Goal: Task Accomplishment & Management: Use online tool/utility

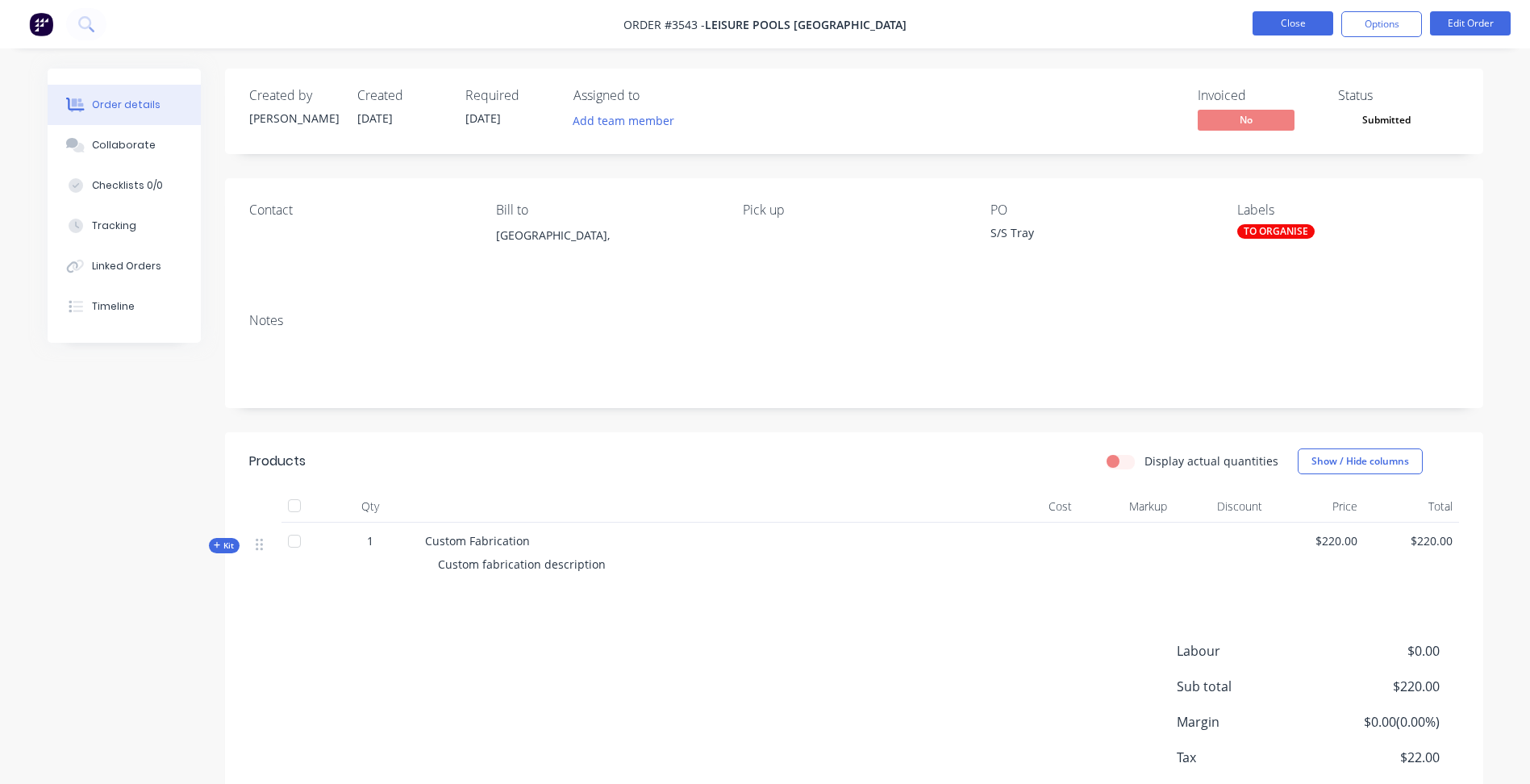
click at [1268, 21] on button "Close" at bounding box center [1293, 23] width 81 height 24
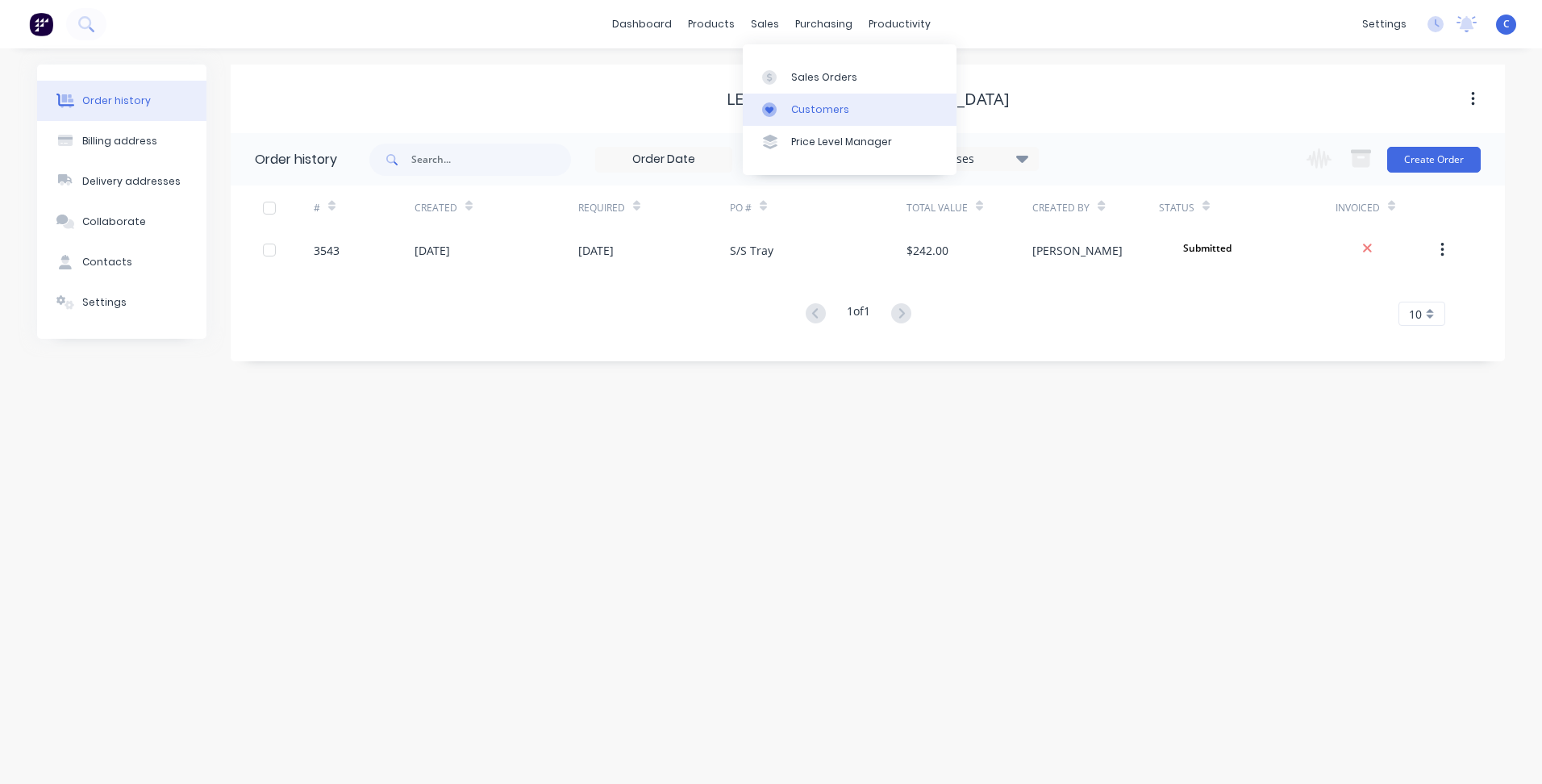
click at [799, 107] on div "Customers" at bounding box center [820, 110] width 58 height 14
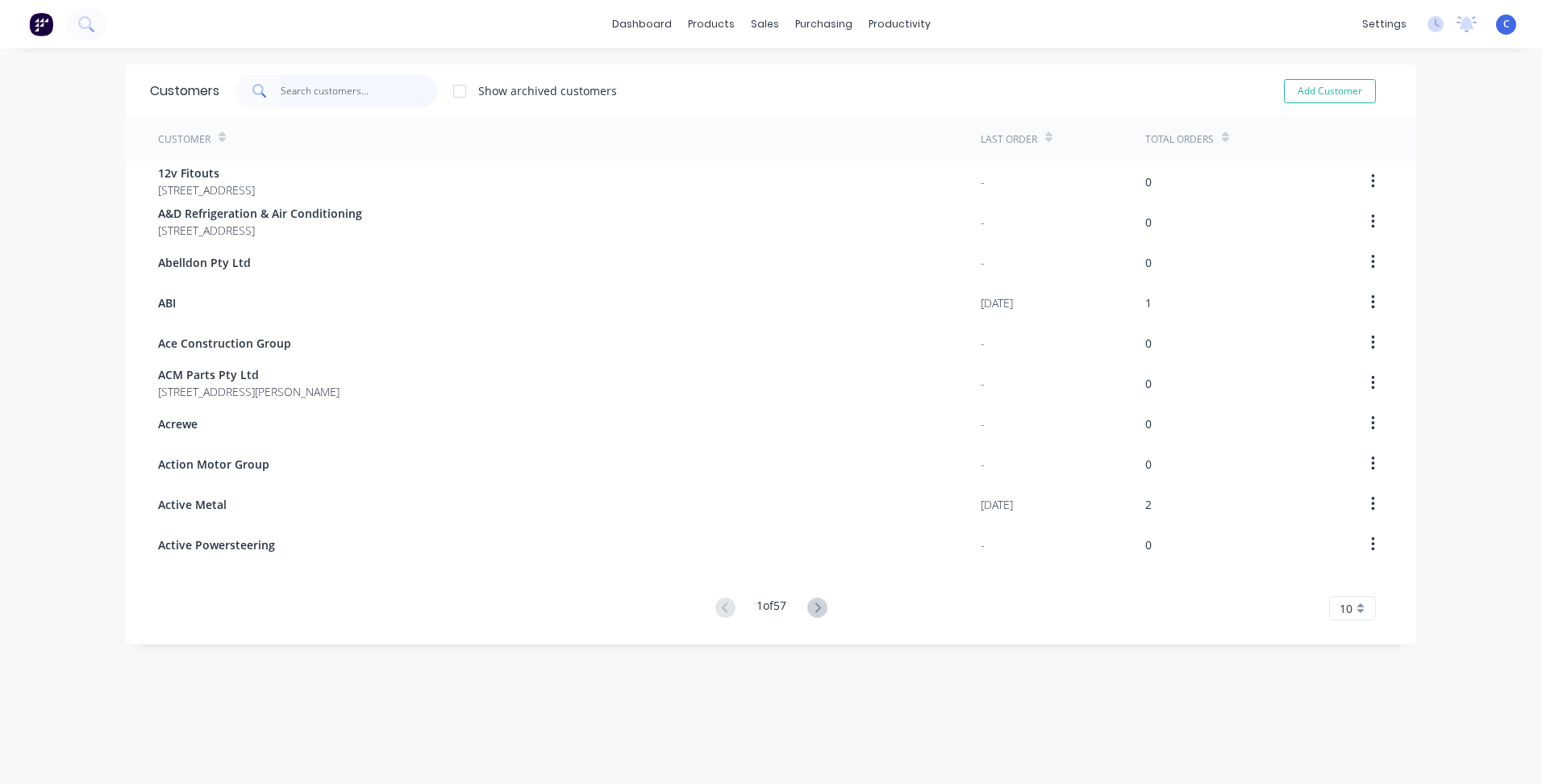
click at [392, 88] on input "text" at bounding box center [358, 91] width 157 height 32
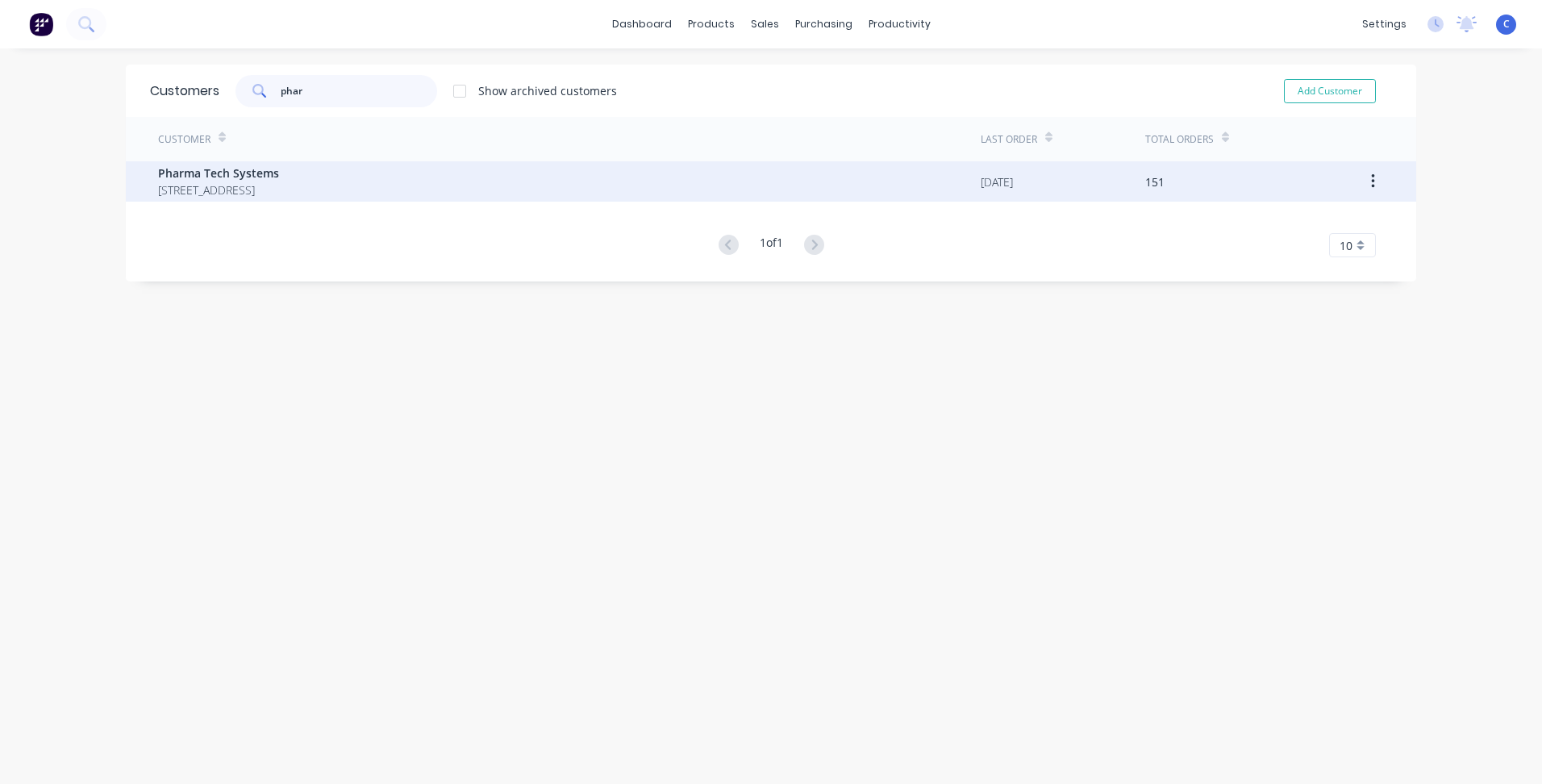
type input "phar"
click at [279, 177] on span "Pharma Tech Systems" at bounding box center [218, 172] width 121 height 17
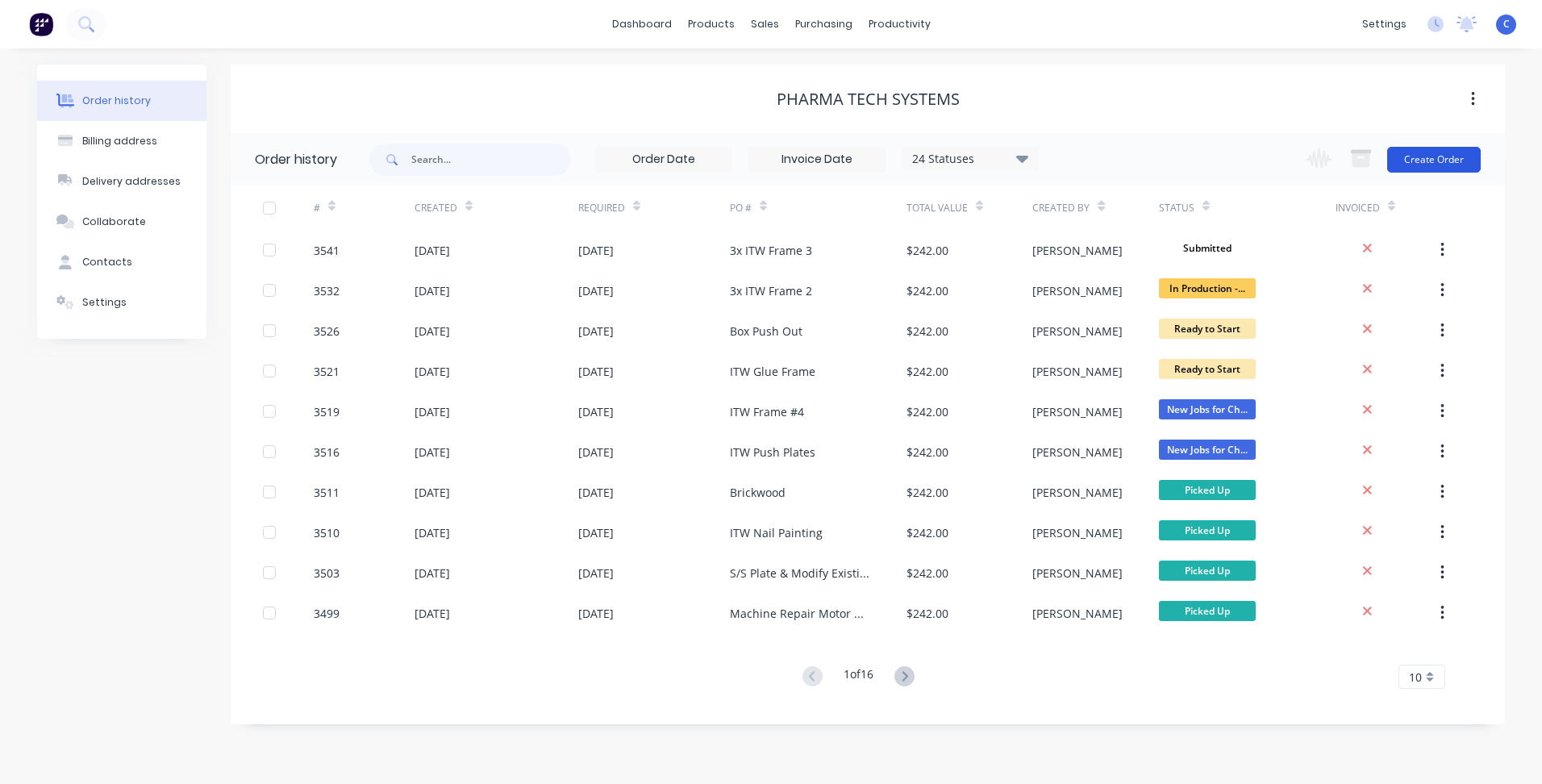
click at [1433, 148] on button "Create Order" at bounding box center [1433, 159] width 93 height 26
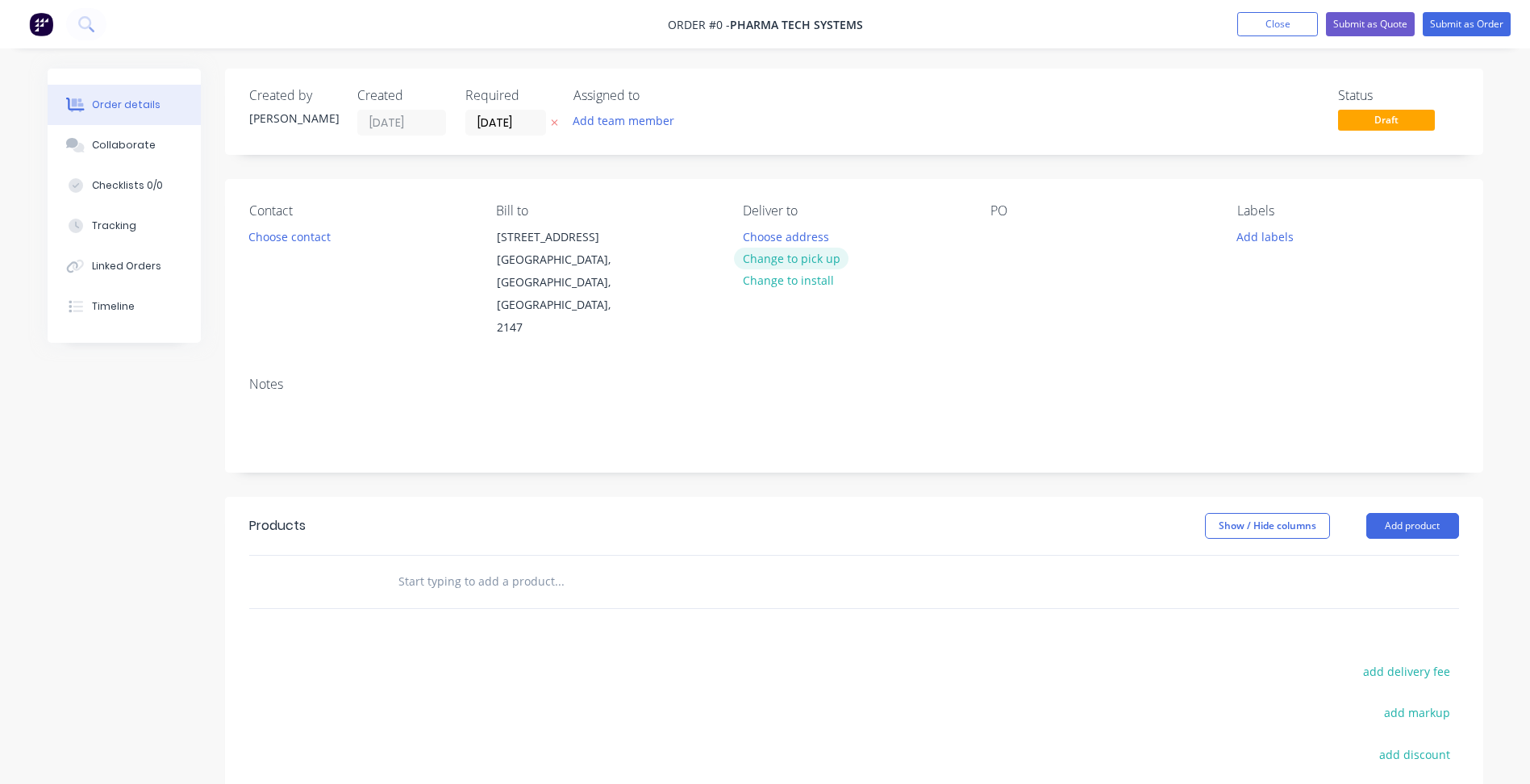
click at [787, 256] on button "Change to pick up" at bounding box center [791, 259] width 114 height 22
click at [1004, 236] on div at bounding box center [1004, 236] width 26 height 23
paste div
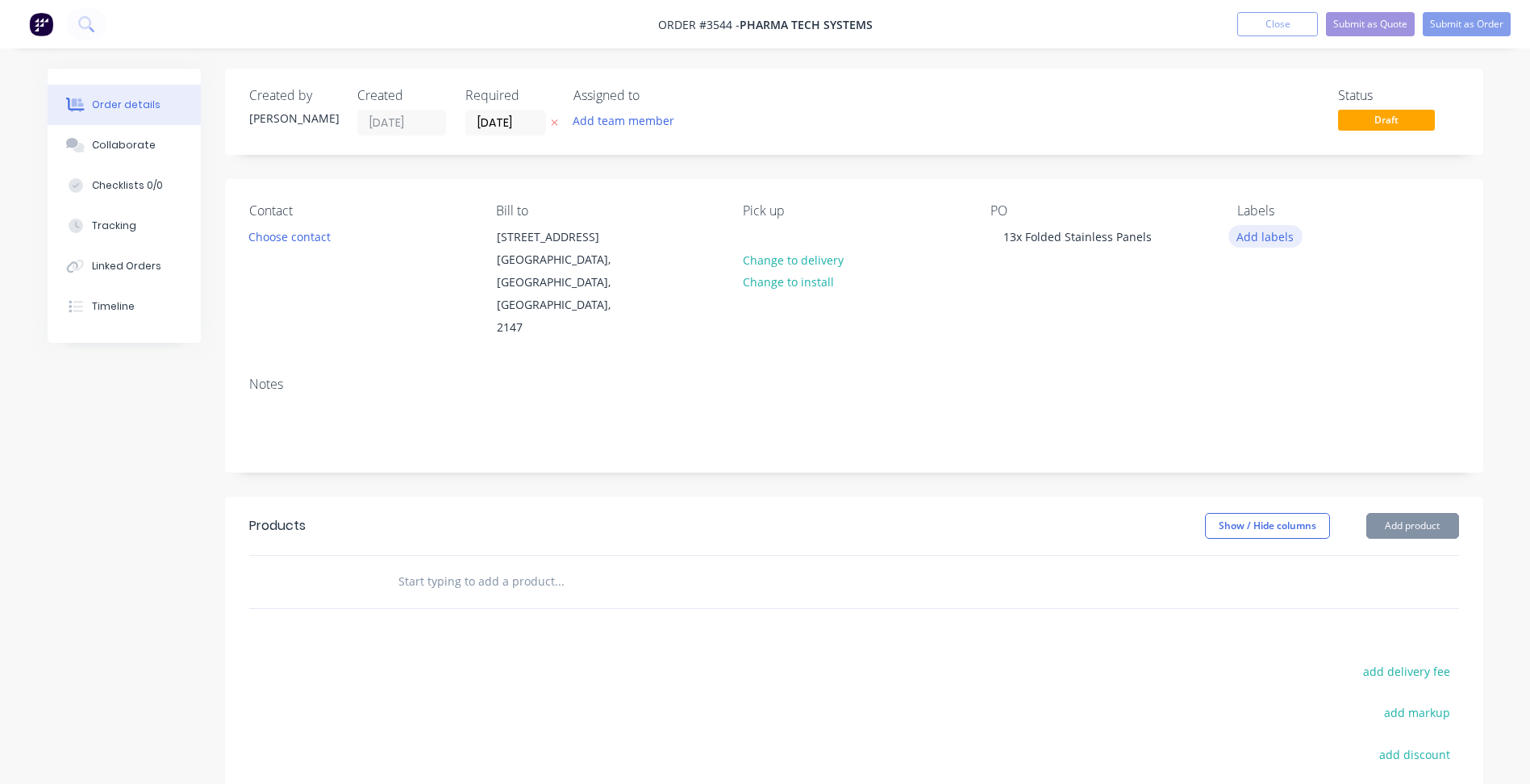
click at [1278, 238] on button "Add labels" at bounding box center [1265, 235] width 75 height 22
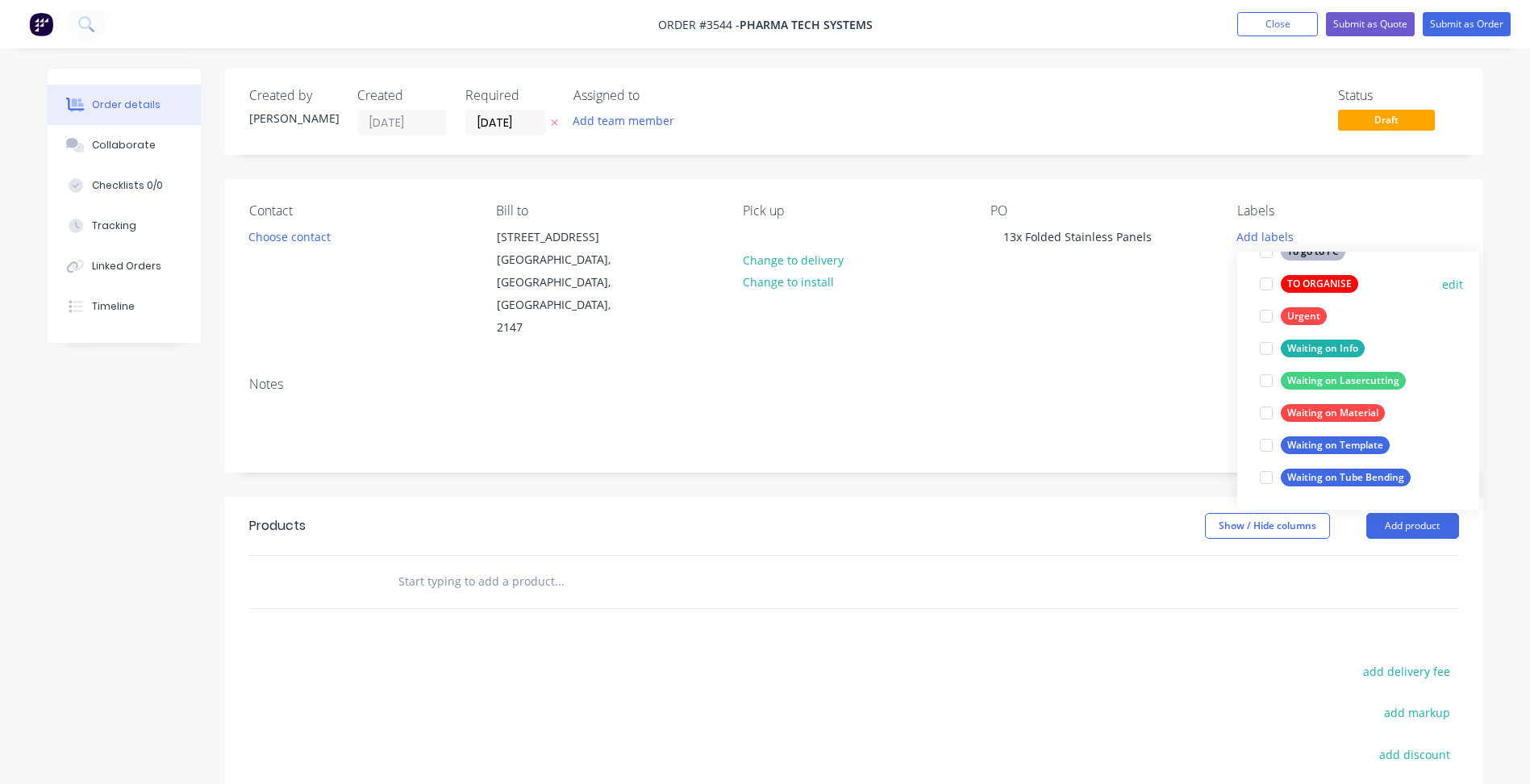
click at [1324, 293] on button "TO ORGANISE" at bounding box center [1309, 283] width 111 height 22
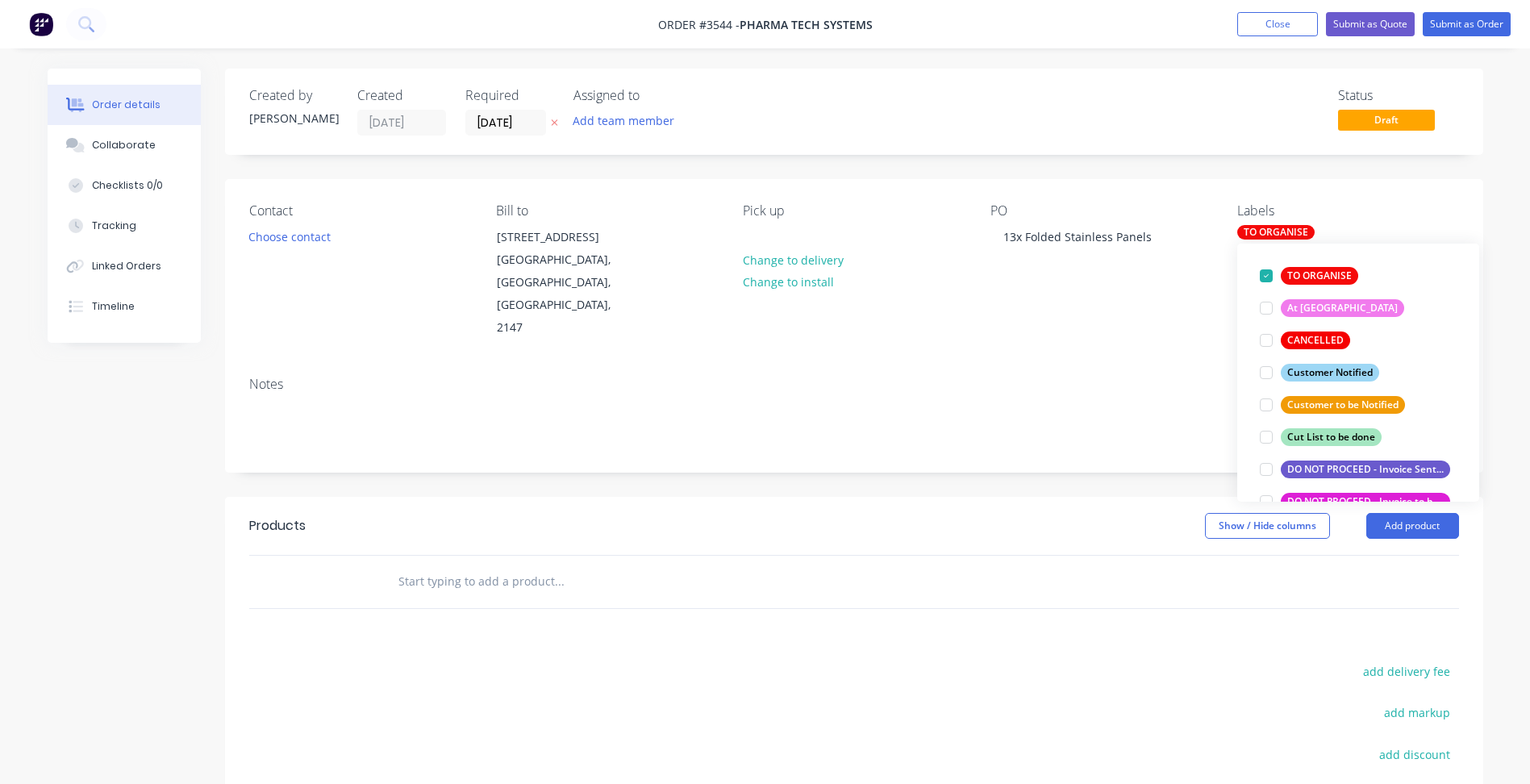
click at [1113, 364] on div "Notes" at bounding box center [853, 418] width 1259 height 108
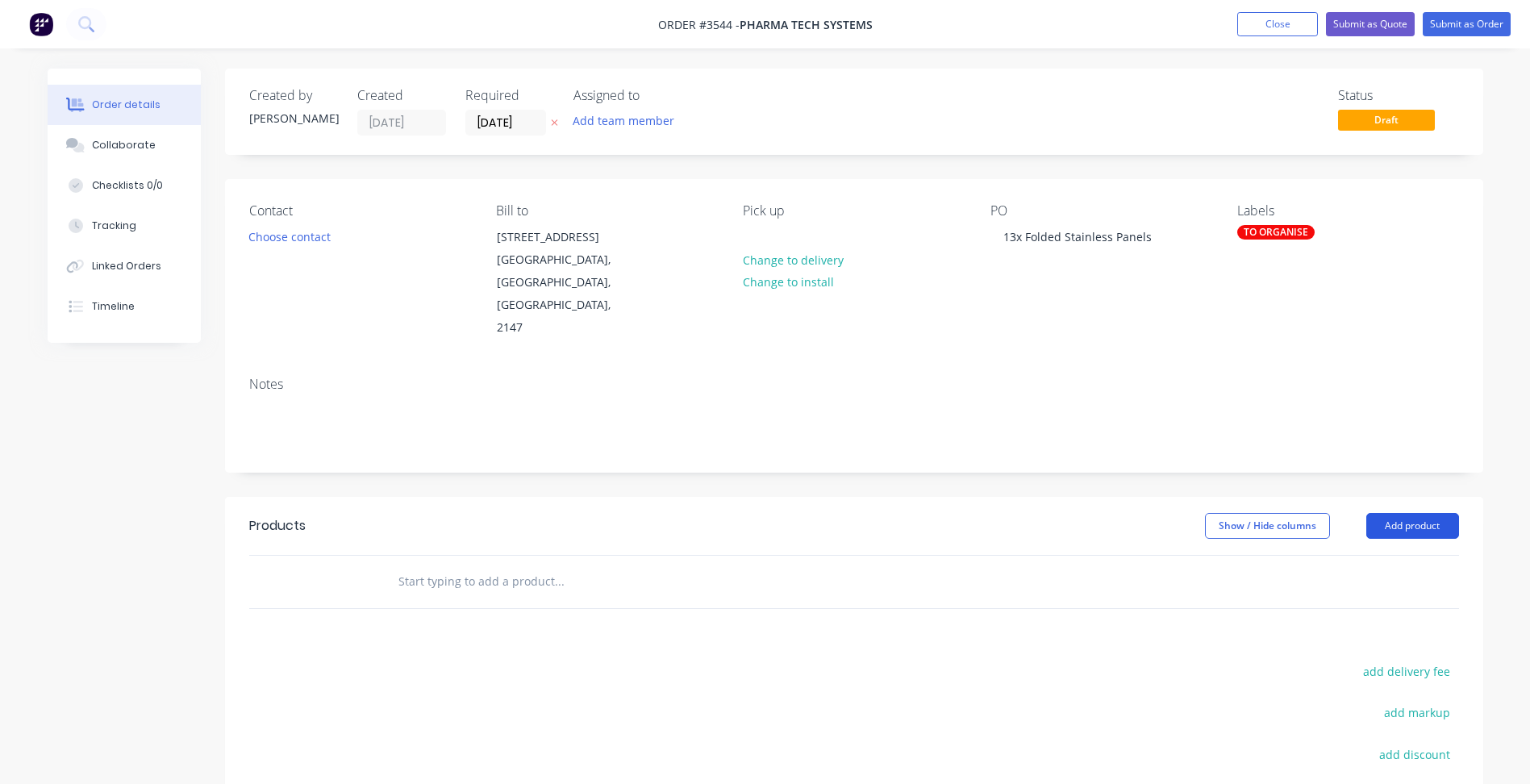
click at [1402, 513] on button "Add product" at bounding box center [1412, 525] width 93 height 26
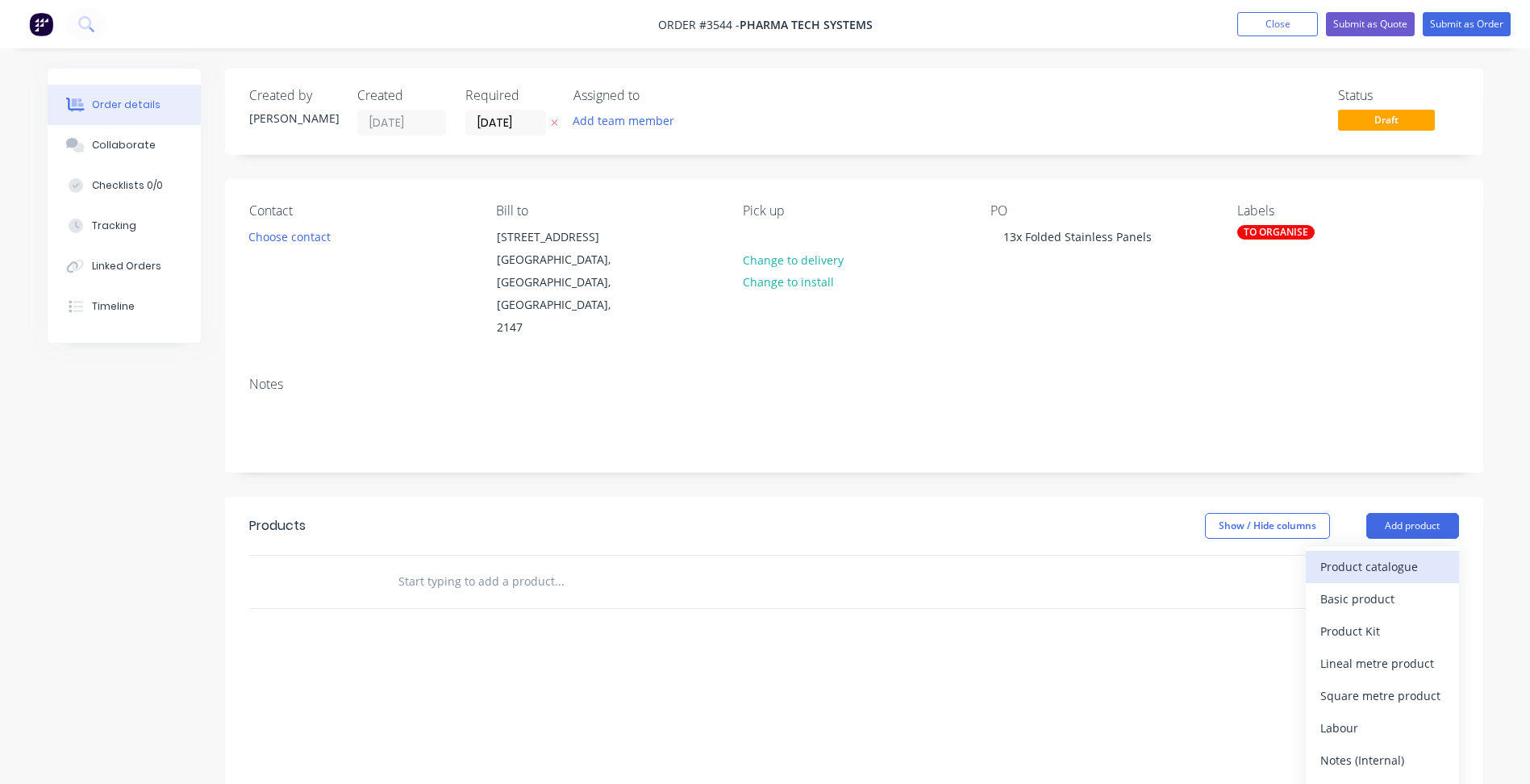
click at [1391, 551] on button "Product catalogue" at bounding box center [1383, 567] width 154 height 32
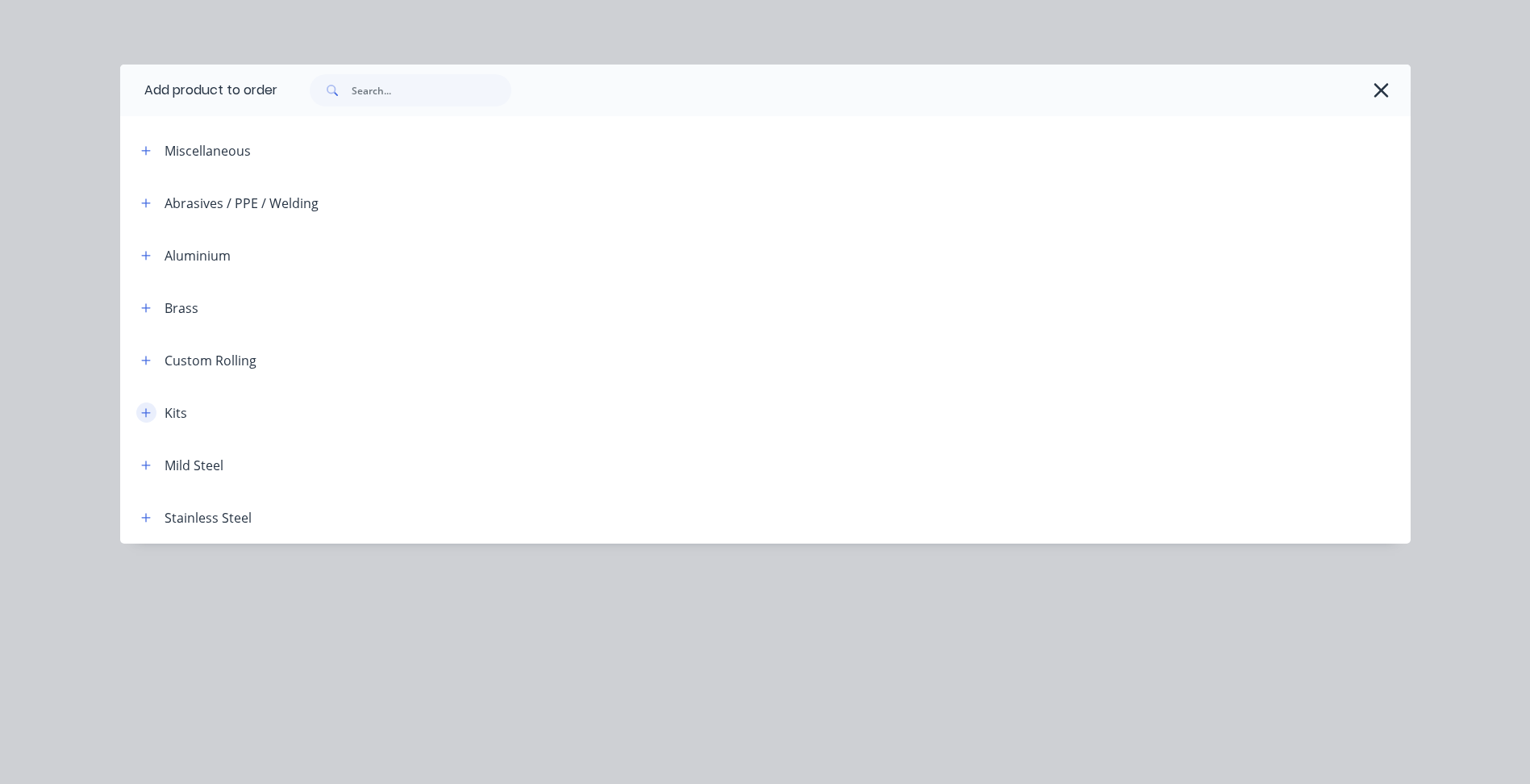
click at [148, 407] on icon "button" at bounding box center [146, 412] width 10 height 12
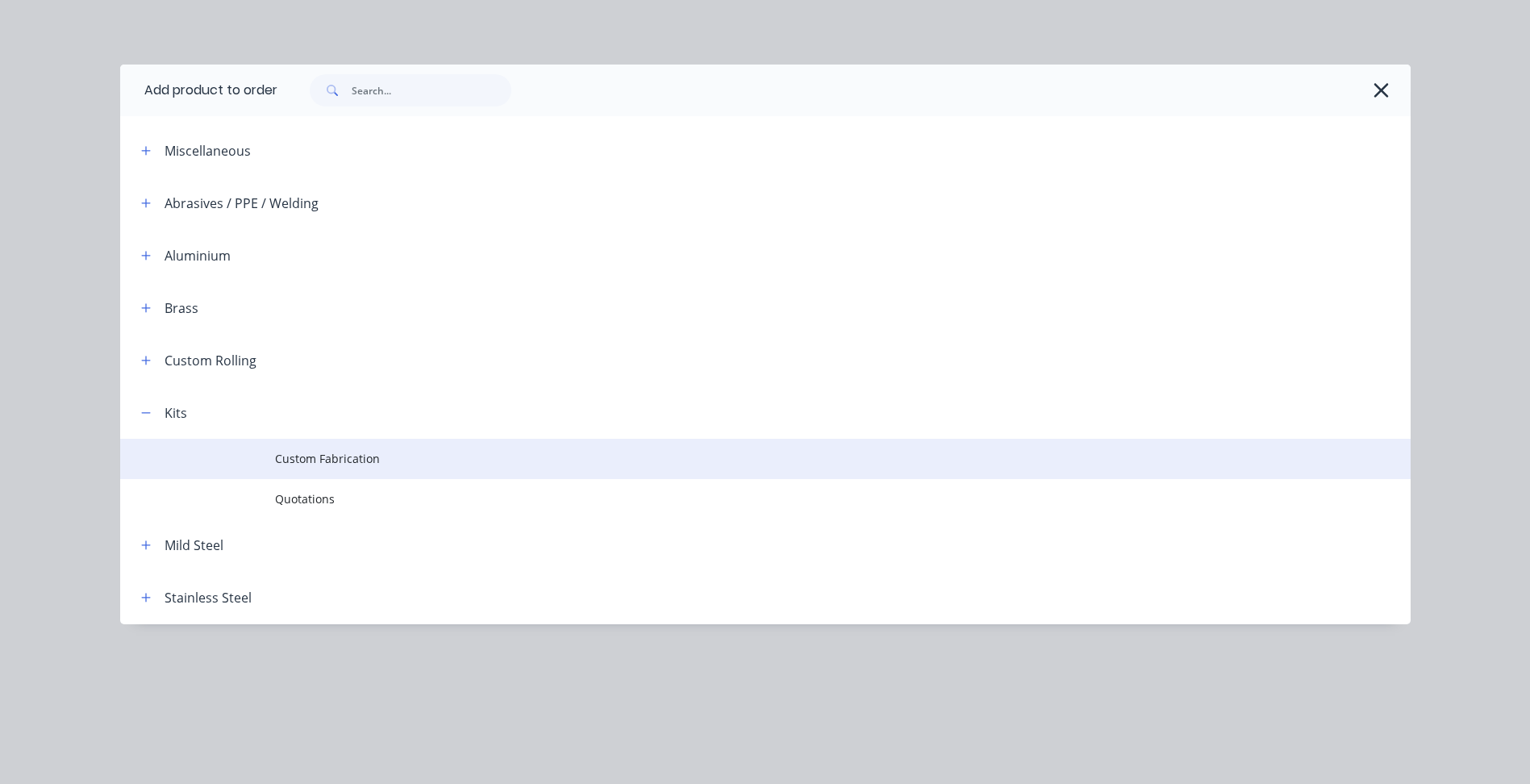
click at [372, 462] on span "Custom Fabrication" at bounding box center [729, 458] width 908 height 17
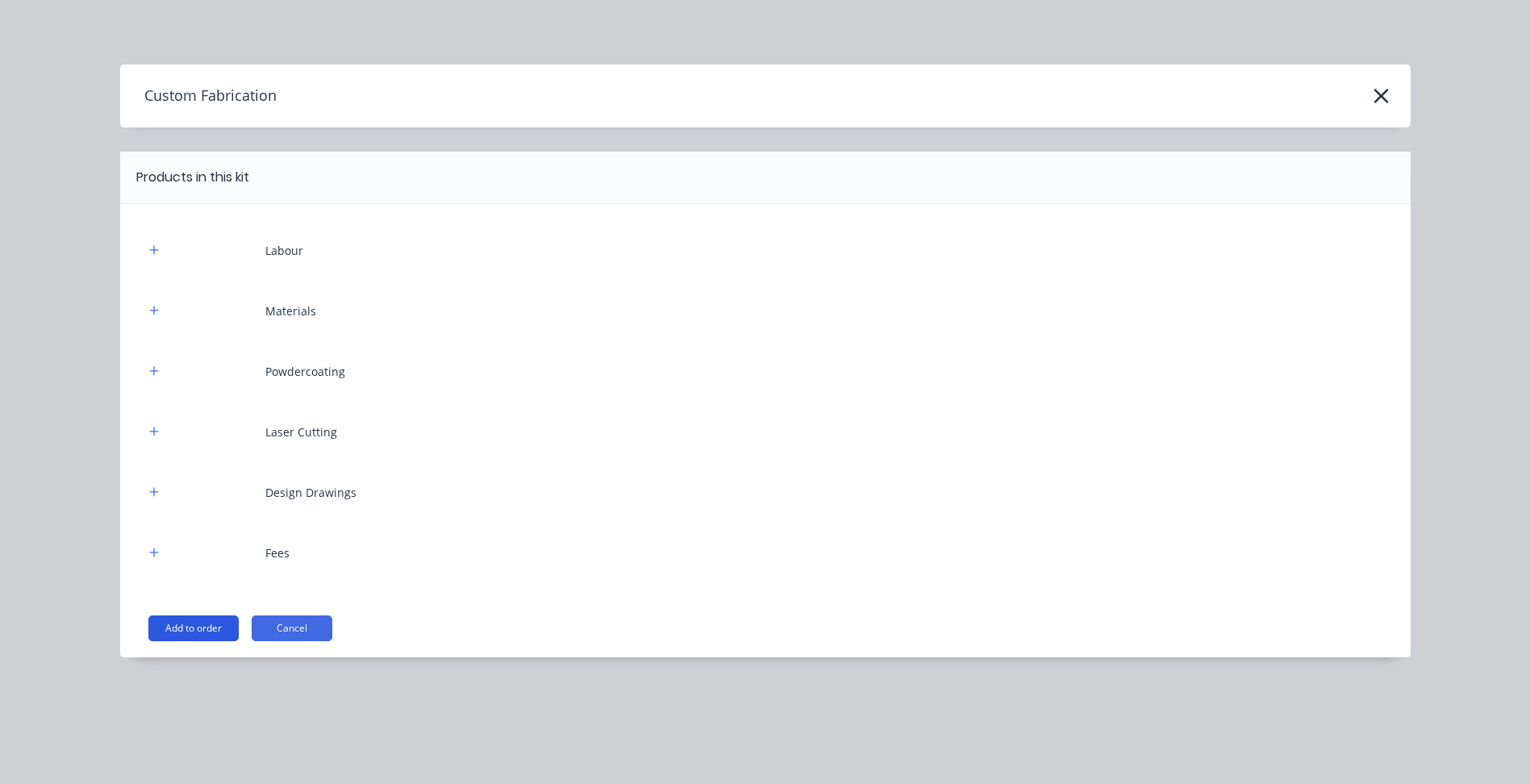
click at [186, 621] on button "Add to order" at bounding box center [193, 628] width 91 height 26
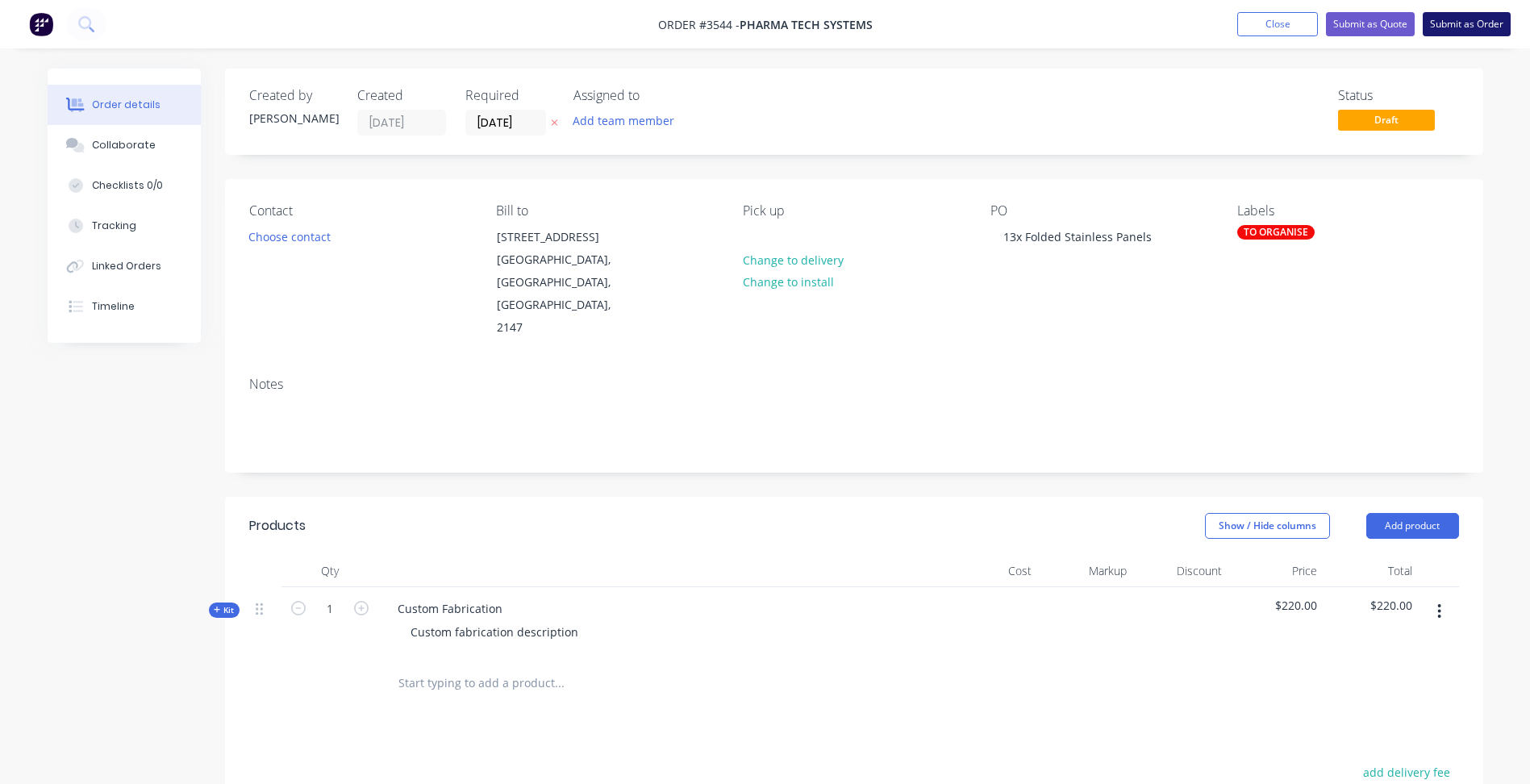
click at [1491, 30] on button "Submit as Order" at bounding box center [1467, 23] width 88 height 24
